Goal: Navigation & Orientation: Find specific page/section

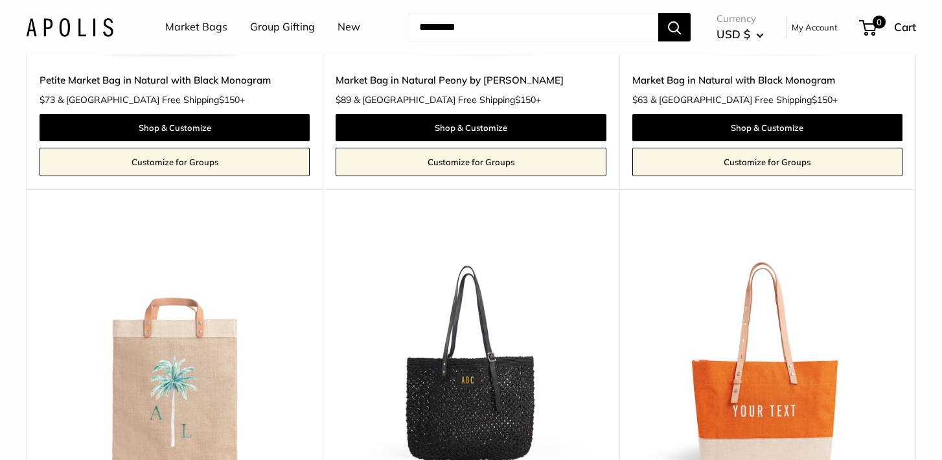
scroll to position [4252, 0]
